Goal: Communication & Community: Answer question/provide support

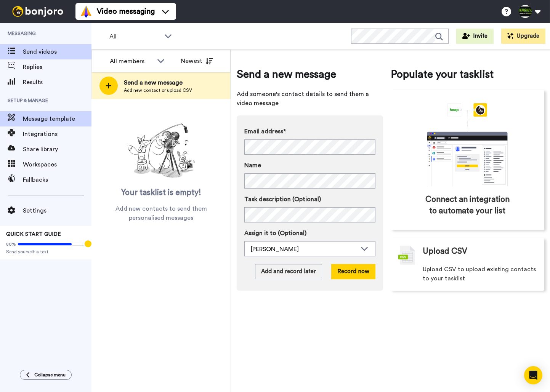
click at [58, 121] on span "Message template" at bounding box center [57, 118] width 69 height 9
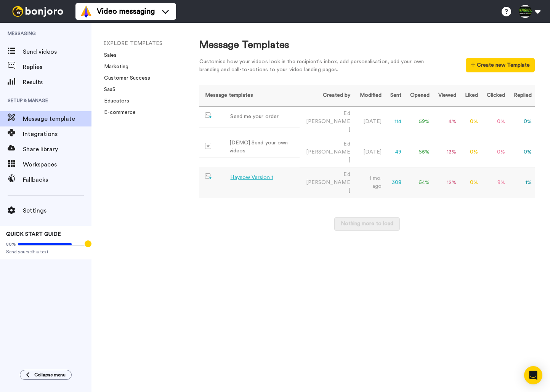
click at [245, 174] on div "Haynow Version 1" at bounding box center [251, 178] width 43 height 8
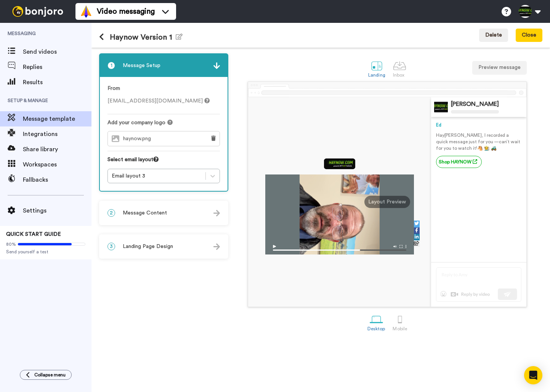
click at [180, 218] on div "2 Message Content" at bounding box center [164, 213] width 128 height 23
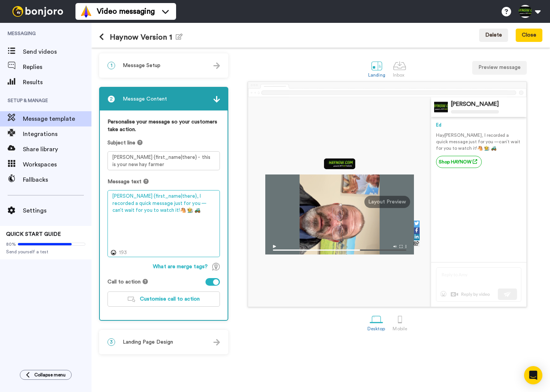
drag, startPoint x: 133, startPoint y: 204, endPoint x: 170, endPoint y: 209, distance: 37.3
click at [133, 204] on textarea "Hay {first_name|there}, I recorded a quick message just for you —can’t wait for…" at bounding box center [164, 223] width 113 height 67
click at [156, 212] on textarea "Hay {first_name|there}, I recorded a quick message about hay just for you —can’…" at bounding box center [164, 223] width 113 height 67
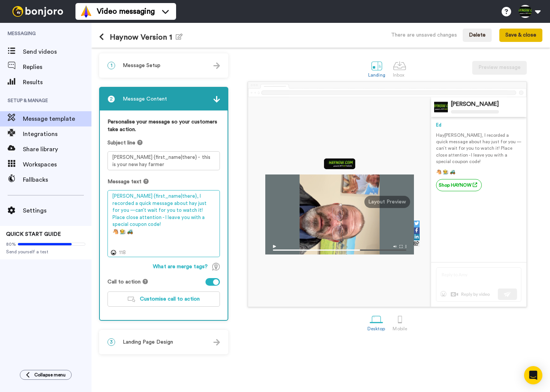
type textarea "Hay {first_name|there}, I recorded a quick message about hay just for you —can’…"
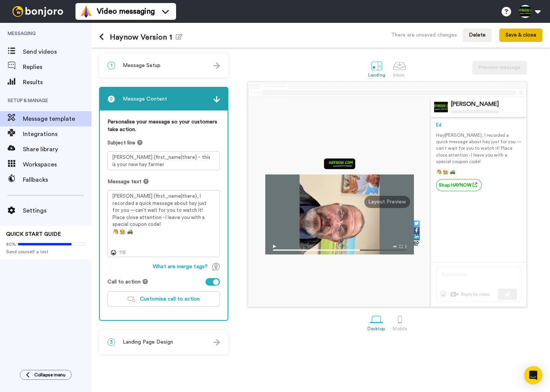
click at [513, 39] on button "Save & close" at bounding box center [521, 36] width 43 height 14
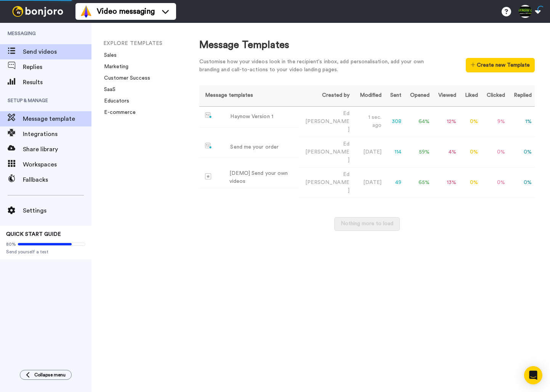
click at [48, 55] on span "Send videos" at bounding box center [57, 51] width 69 height 9
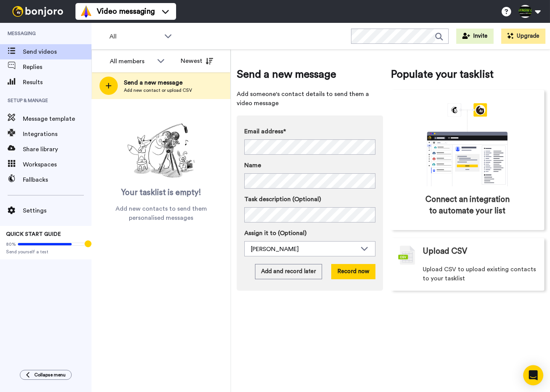
click at [538, 376] on icon "Open Intercom Messenger" at bounding box center [534, 376] width 10 height 10
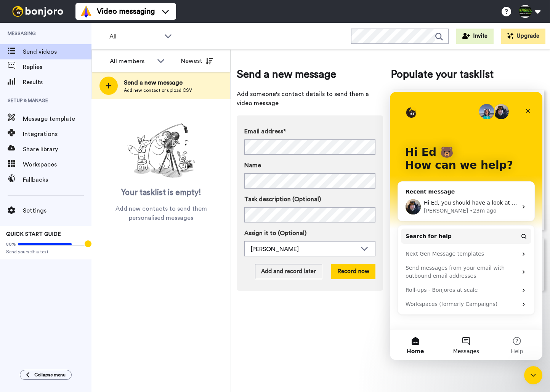
click at [469, 339] on button "Messages" at bounding box center [466, 345] width 51 height 31
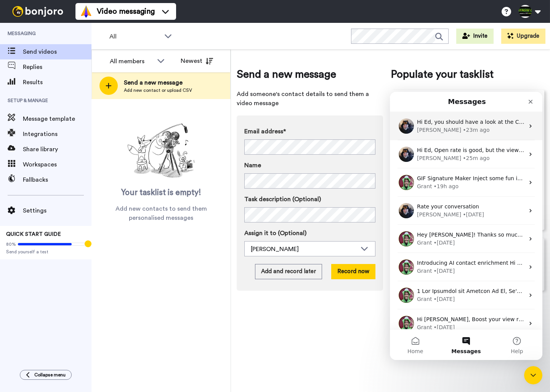
click at [466, 126] on div "Johann • 23m ago" at bounding box center [471, 130] width 108 height 8
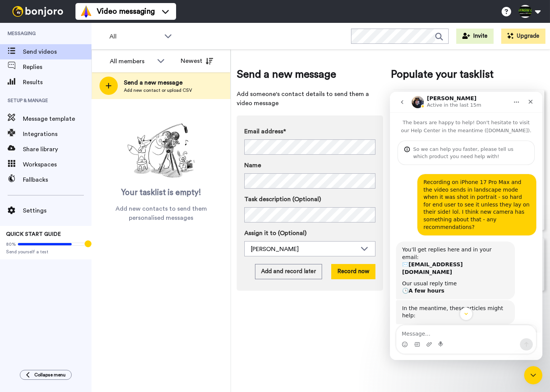
click at [405, 104] on icon "go back" at bounding box center [402, 102] width 6 height 6
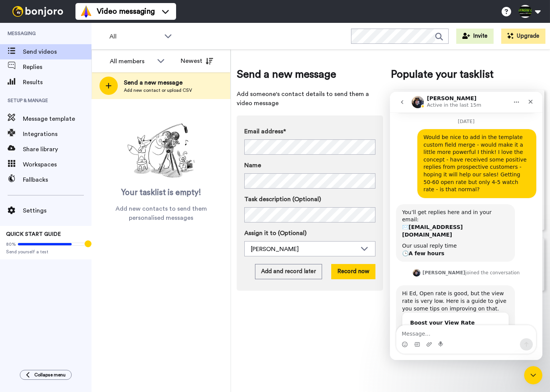
scroll to position [276, 0]
click at [477, 334] on textarea "Message…" at bounding box center [467, 332] width 140 height 13
type textarea "Can we merge the custom fields into the template?"
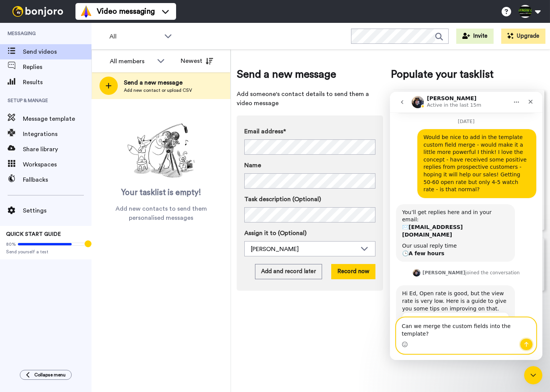
click at [529, 343] on icon "Send a message…" at bounding box center [527, 345] width 6 height 6
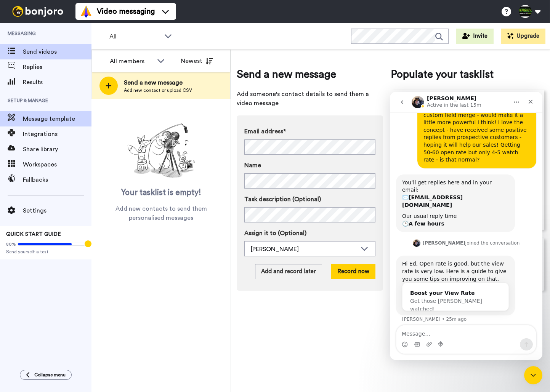
click at [45, 117] on span "Message template" at bounding box center [57, 118] width 69 height 9
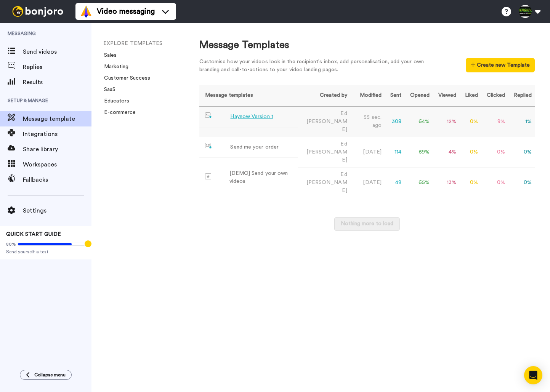
click at [257, 117] on div "Haynow Version 1" at bounding box center [251, 117] width 43 height 8
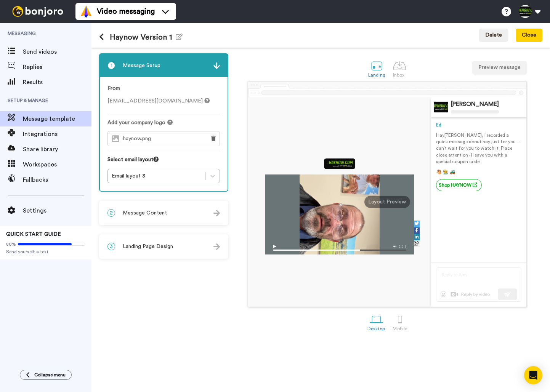
click at [187, 212] on div "2 Message Content" at bounding box center [164, 213] width 128 height 23
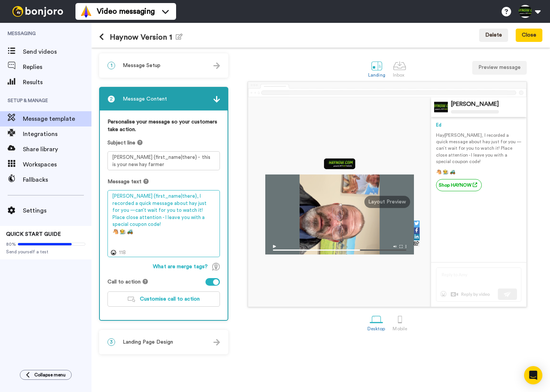
drag, startPoint x: 157, startPoint y: 211, endPoint x: 196, endPoint y: 215, distance: 39.2
click at [196, 215] on textarea "Hay {first_name|there}, I recorded a quick message about hay just for you —can’…" at bounding box center [164, 223] width 113 height 67
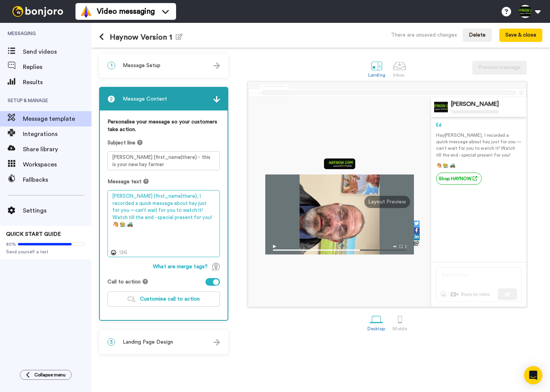
click at [194, 219] on textarea "Hay {first_name|there}, I recorded a quick message about hay just for you —can’…" at bounding box center [164, 223] width 113 height 67
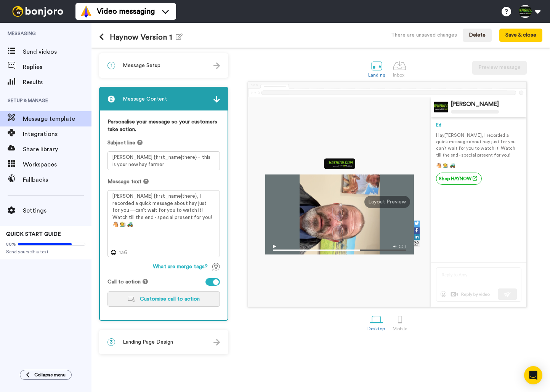
click at [171, 302] on span "Customise call to action" at bounding box center [170, 299] width 60 height 5
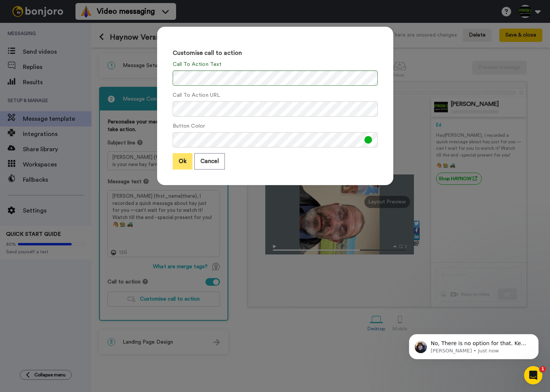
click at [188, 158] on button "Ok" at bounding box center [183, 161] width 20 height 16
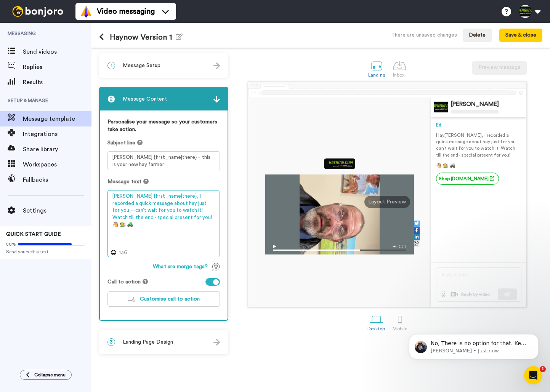
drag, startPoint x: 130, startPoint y: 218, endPoint x: 112, endPoint y: 218, distance: 17.5
click at [112, 218] on textarea "Hay {first_name|there}, I recorded a quick message about hay just for you —can’…" at bounding box center [164, 223] width 113 height 67
click at [203, 219] on textarea "Hay {first_name|there}, I recorded a quick message about hay just for you —can’…" at bounding box center [164, 223] width 113 height 67
type textarea "Hay {first_name|there}, I recorded a quick message about hay just for you —can’…"
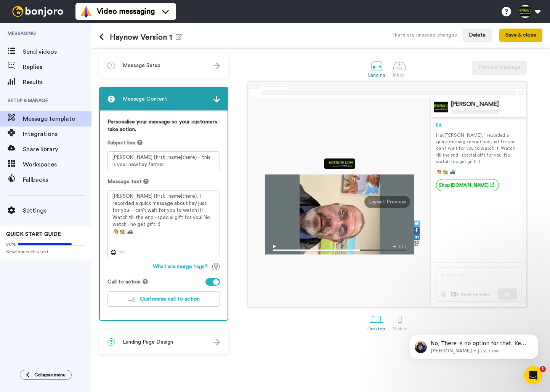
click at [511, 37] on button "Save & close" at bounding box center [521, 36] width 43 height 14
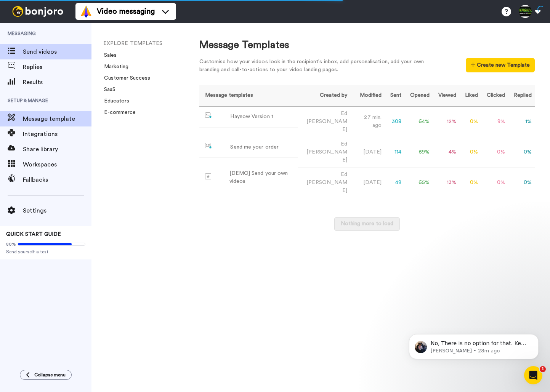
click at [39, 53] on span "Send videos" at bounding box center [57, 51] width 69 height 9
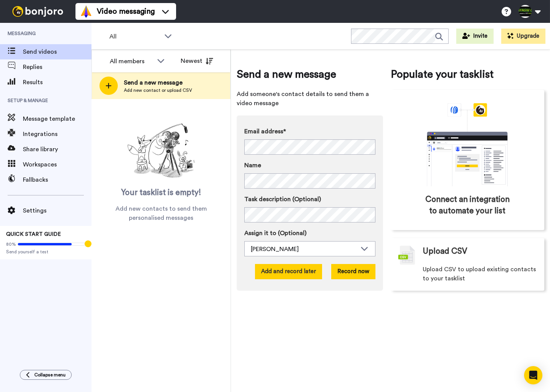
click at [298, 274] on button "Add and record later" at bounding box center [288, 271] width 67 height 15
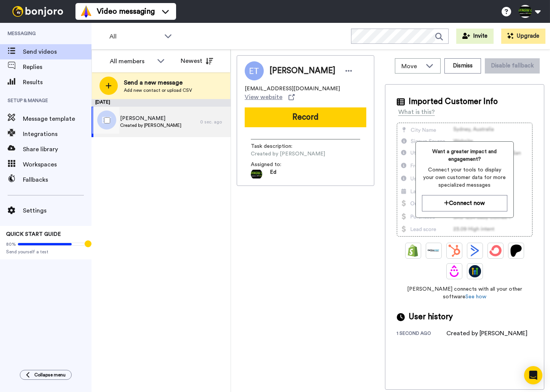
click at [163, 120] on span "[PERSON_NAME]" at bounding box center [150, 119] width 61 height 8
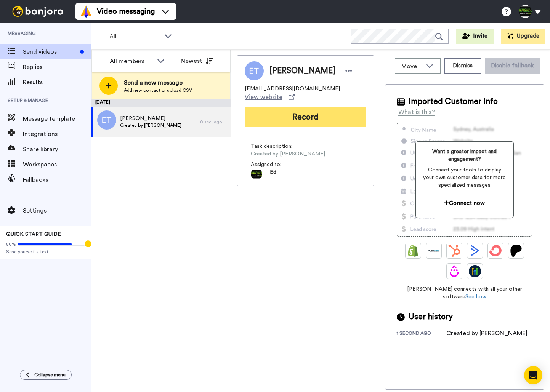
click at [297, 111] on button "Record" at bounding box center [306, 118] width 122 height 20
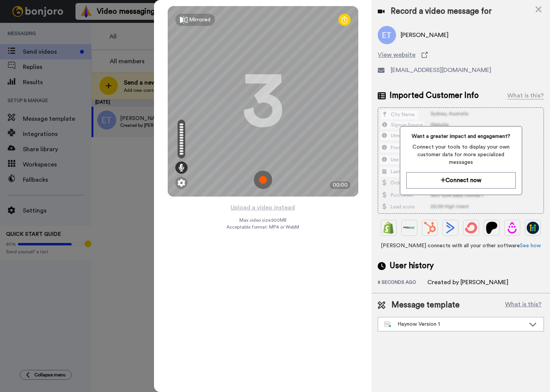
click at [264, 182] on img at bounding box center [263, 180] width 18 height 18
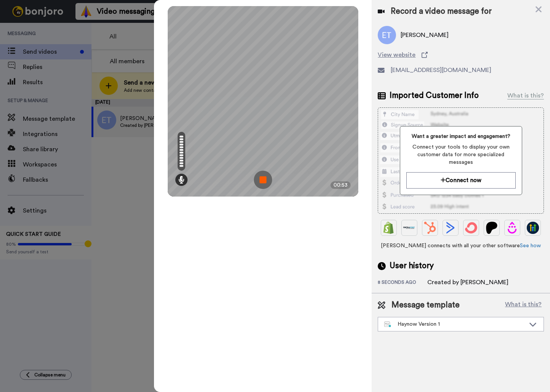
click at [261, 183] on img at bounding box center [263, 180] width 18 height 18
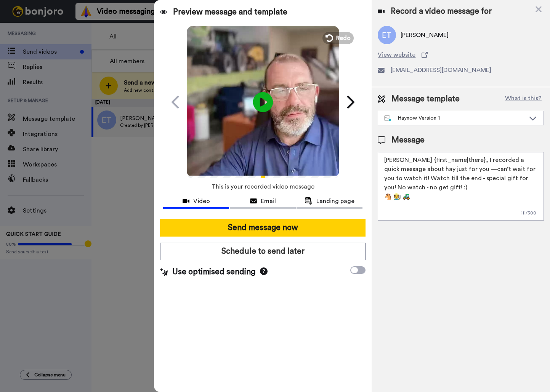
click at [264, 99] on icon "Play/Pause" at bounding box center [263, 102] width 20 height 36
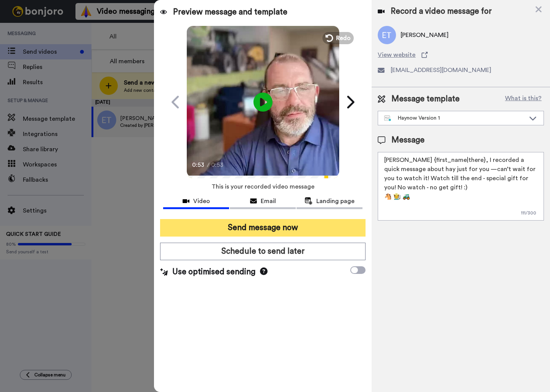
click at [283, 226] on button "Send message now" at bounding box center [263, 228] width 206 height 18
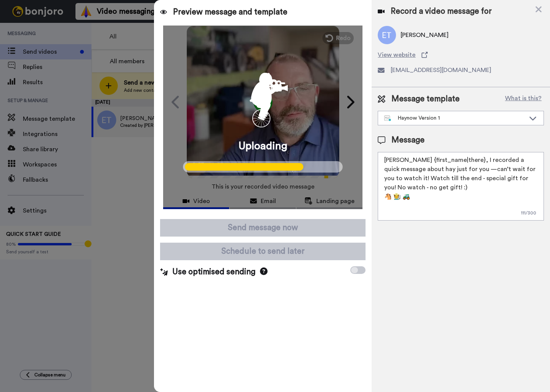
click at [106, 248] on div at bounding box center [275, 196] width 550 height 392
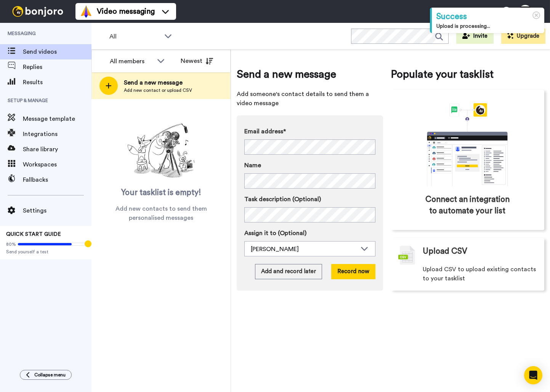
click at [314, 6] on div "Video messaging Help docs Settings" at bounding box center [313, 11] width 475 height 23
